Goal: Navigation & Orientation: Find specific page/section

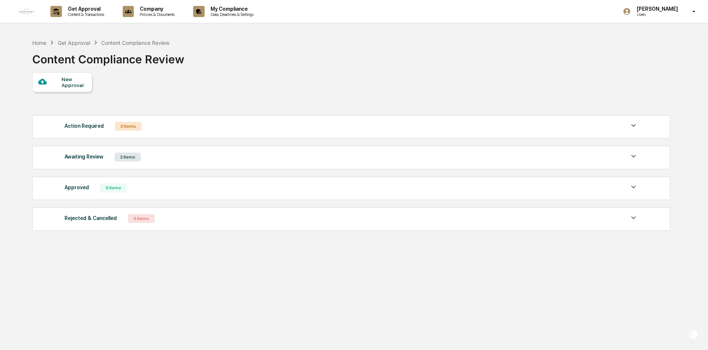
click at [303, 297] on div "Home Get Approval Content Compliance Review Content Compliance Review New Appro…" at bounding box center [351, 210] width 660 height 350
click at [133, 296] on div "Home Get Approval Content Compliance Review Content Compliance Review New Appro…" at bounding box center [351, 210] width 660 height 350
